Goal: Find specific page/section: Find specific page/section

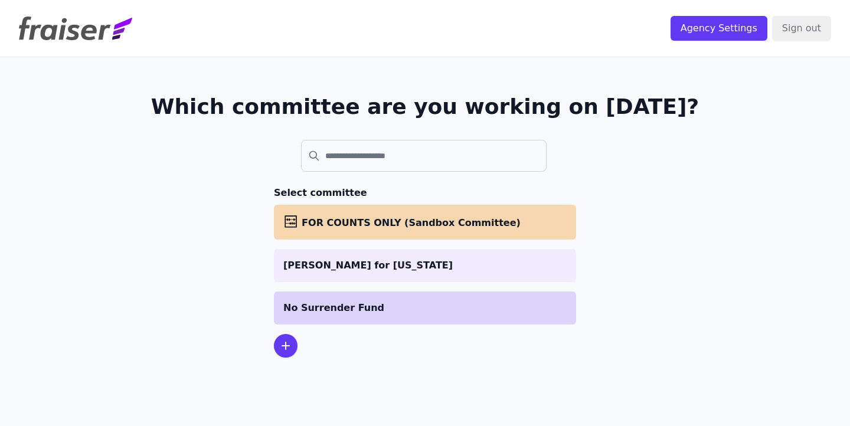
click at [447, 302] on p "No Surrender Fund" at bounding box center [424, 308] width 283 height 14
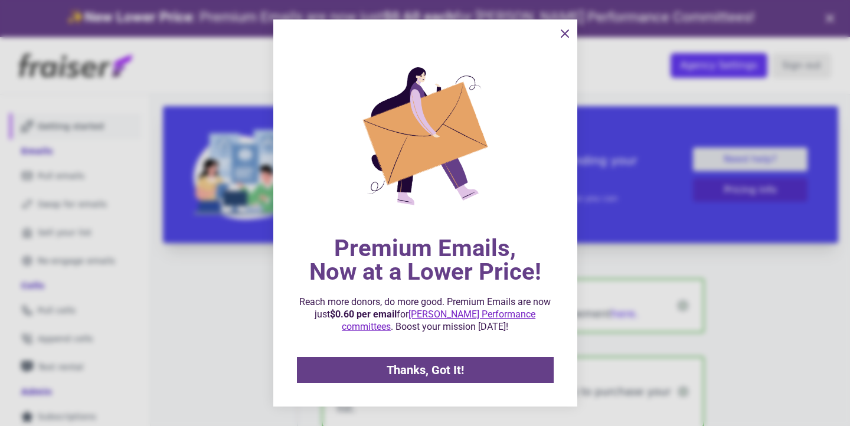
click at [411, 366] on span "Thanks, Got It!" at bounding box center [425, 370] width 77 height 12
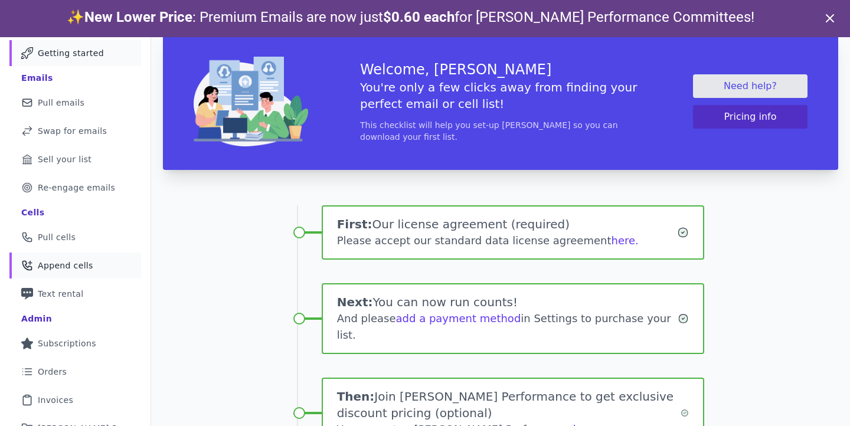
scroll to position [45, 0]
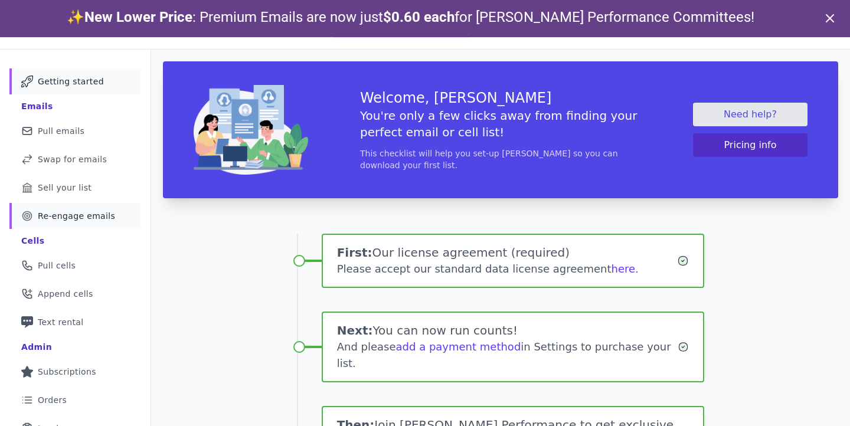
click at [72, 217] on span "Re-engage emails" at bounding box center [76, 216] width 77 height 12
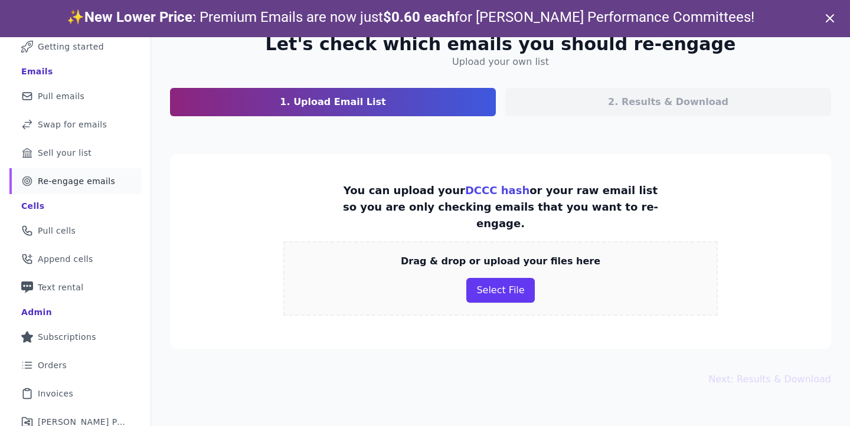
scroll to position [108, 0]
